Goal: Entertainment & Leisure: Consume media (video, audio)

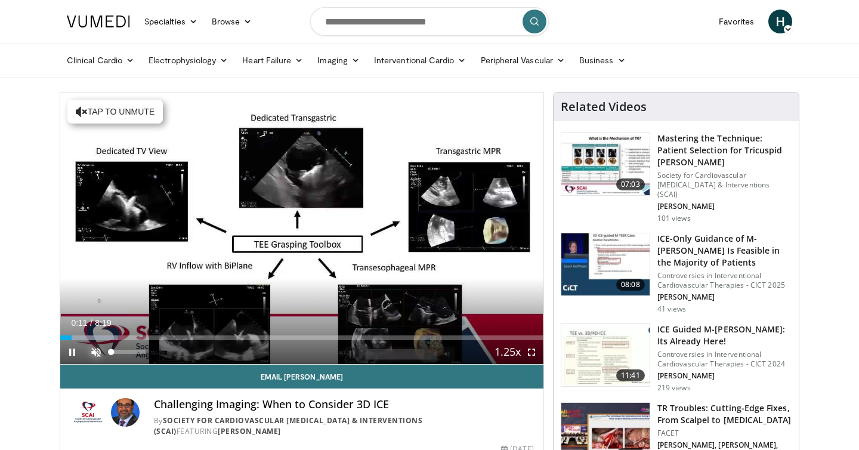
click at [93, 355] on span "Video Player" at bounding box center [96, 352] width 24 height 24
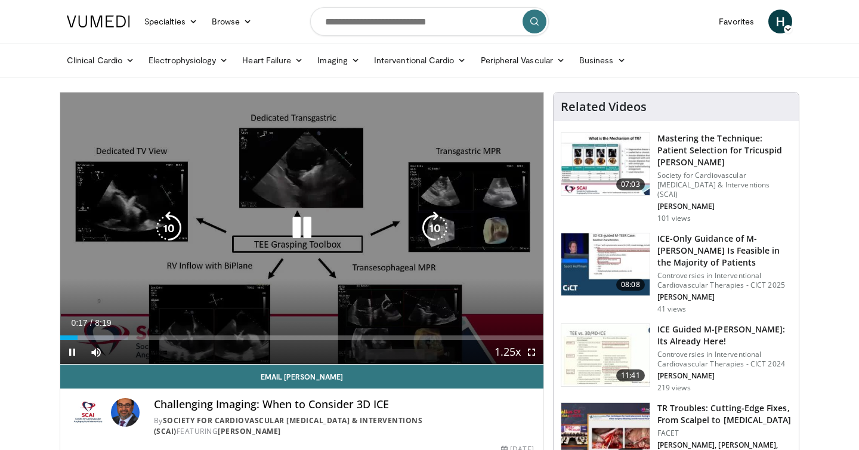
click at [441, 228] on icon "Video Player" at bounding box center [434, 227] width 33 height 33
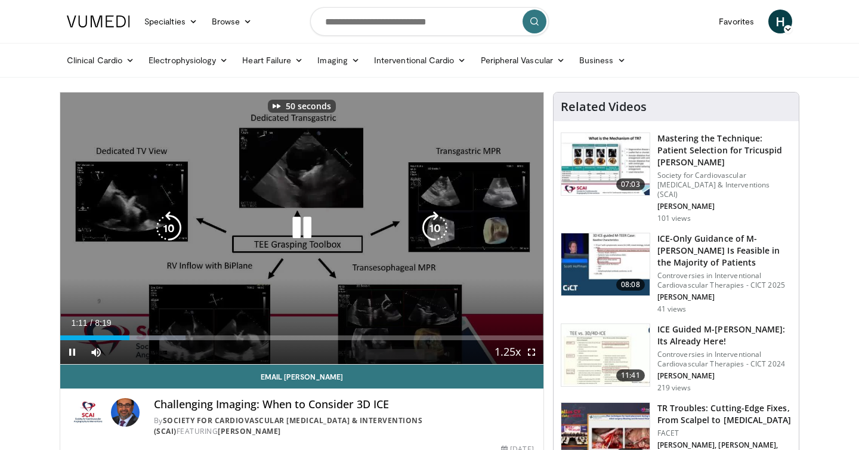
click at [441, 228] on icon "Video Player" at bounding box center [434, 227] width 33 height 33
